Goal: Navigation & Orientation: Understand site structure

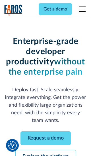
scroll to position [60, 0]
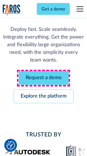
click at [44, 78] on link "Request a demo" at bounding box center [44, 78] width 50 height 14
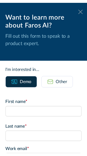
scroll to position [0, 0]
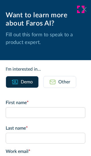
click at [82, 9] on icon at bounding box center [84, 9] width 5 height 4
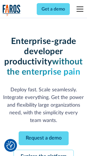
scroll to position [78, 0]
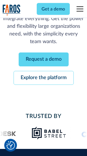
click at [44, 78] on link "Explore the platform" at bounding box center [44, 78] width 60 height 14
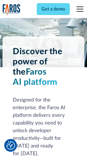
scroll to position [4312, 0]
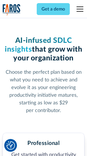
scroll to position [897, 0]
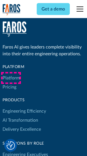
click at [11, 78] on link "Platform" at bounding box center [11, 77] width 17 height 9
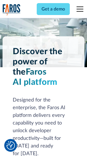
scroll to position [4493, 0]
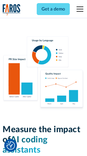
scroll to position [3534, 0]
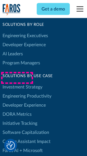
click at [17, 110] on link "DORA Metrics" at bounding box center [17, 114] width 29 height 9
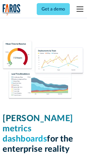
scroll to position [2506, 0]
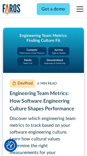
scroll to position [2562, 0]
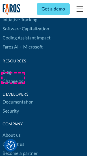
click at [13, 78] on link "Changelog" at bounding box center [13, 81] width 21 height 9
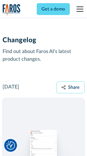
scroll to position [6941, 0]
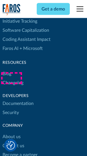
click at [11, 132] on link "About us" at bounding box center [12, 136] width 18 height 9
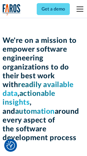
scroll to position [1957, 0]
